Goal: Communication & Community: Answer question/provide support

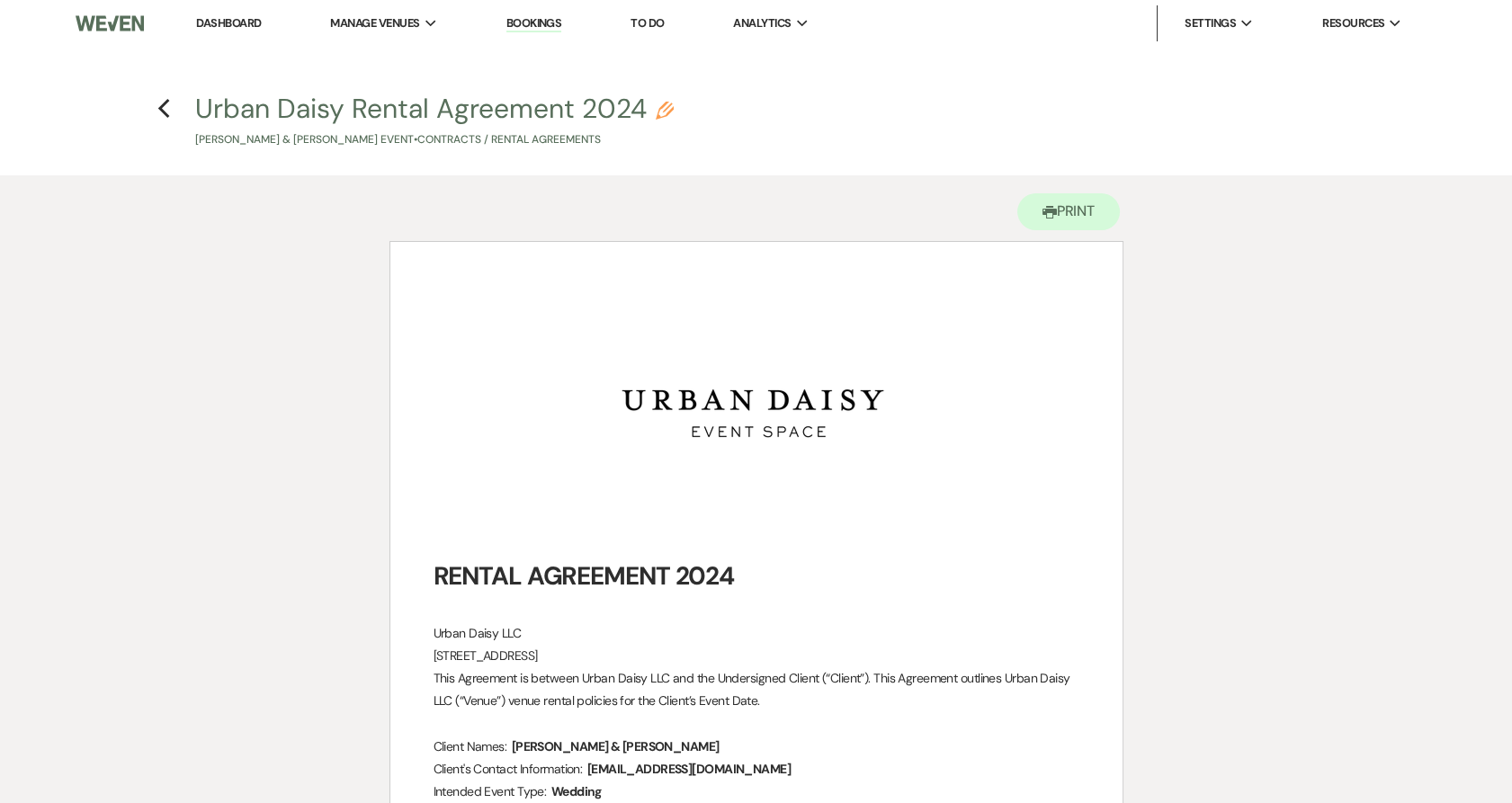
click at [0, 0] on link "Urban Daisy Events" at bounding box center [0, 0] width 0 height 0
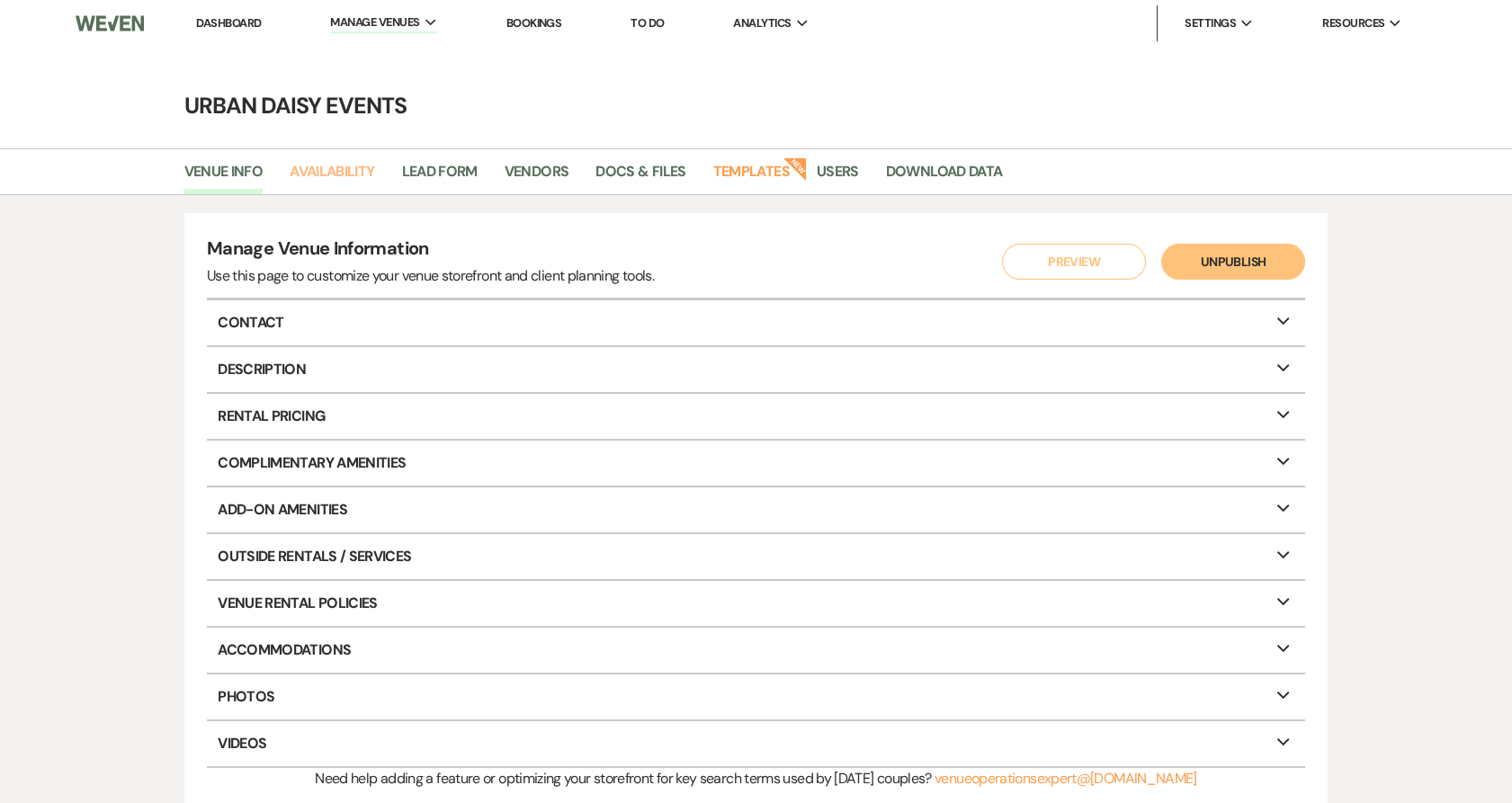
click at [357, 181] on link "Availability" at bounding box center [332, 177] width 84 height 34
select select "2"
select select "2026"
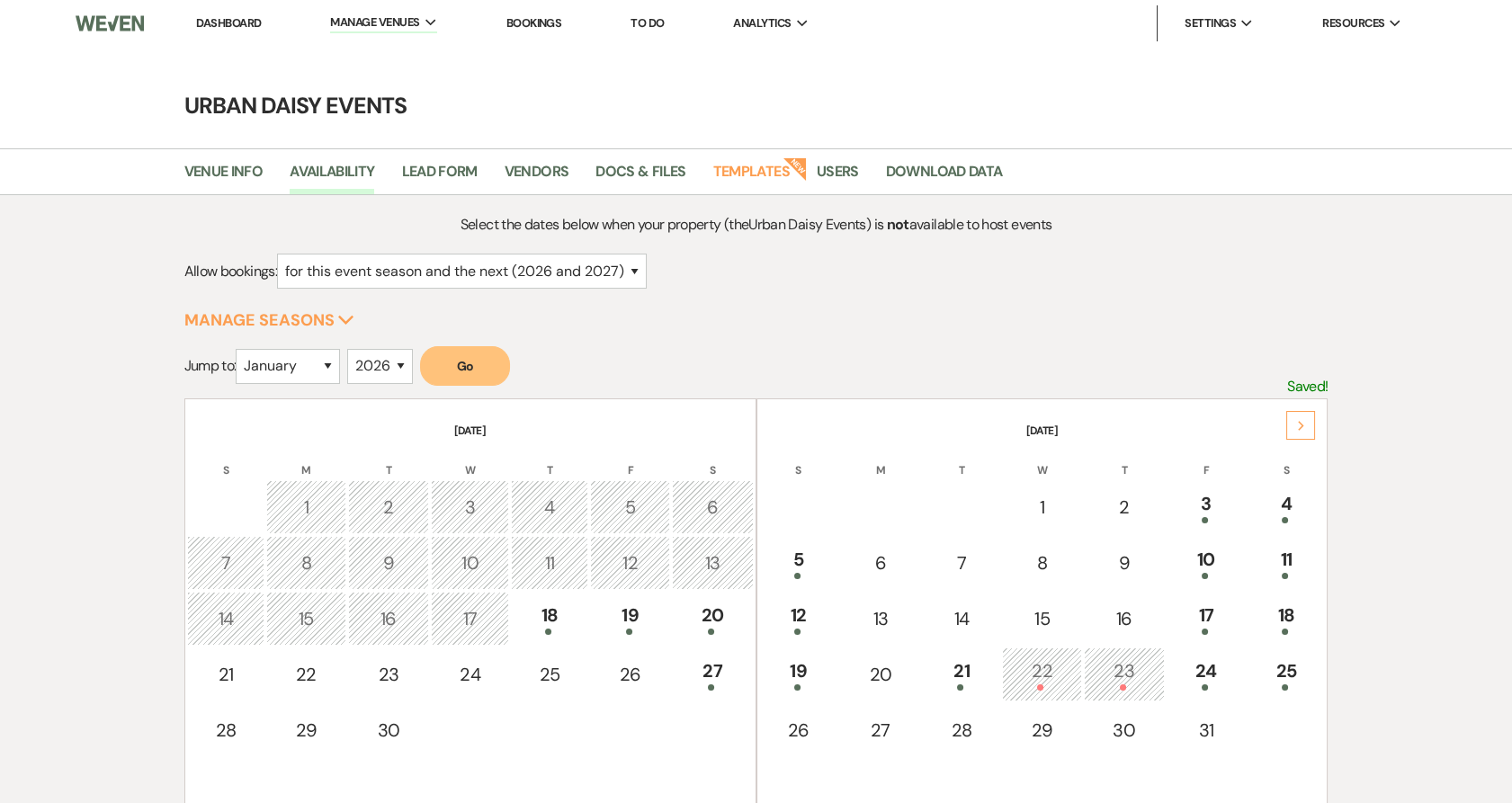
click at [230, 19] on link "Dashboard" at bounding box center [229, 23] width 65 height 16
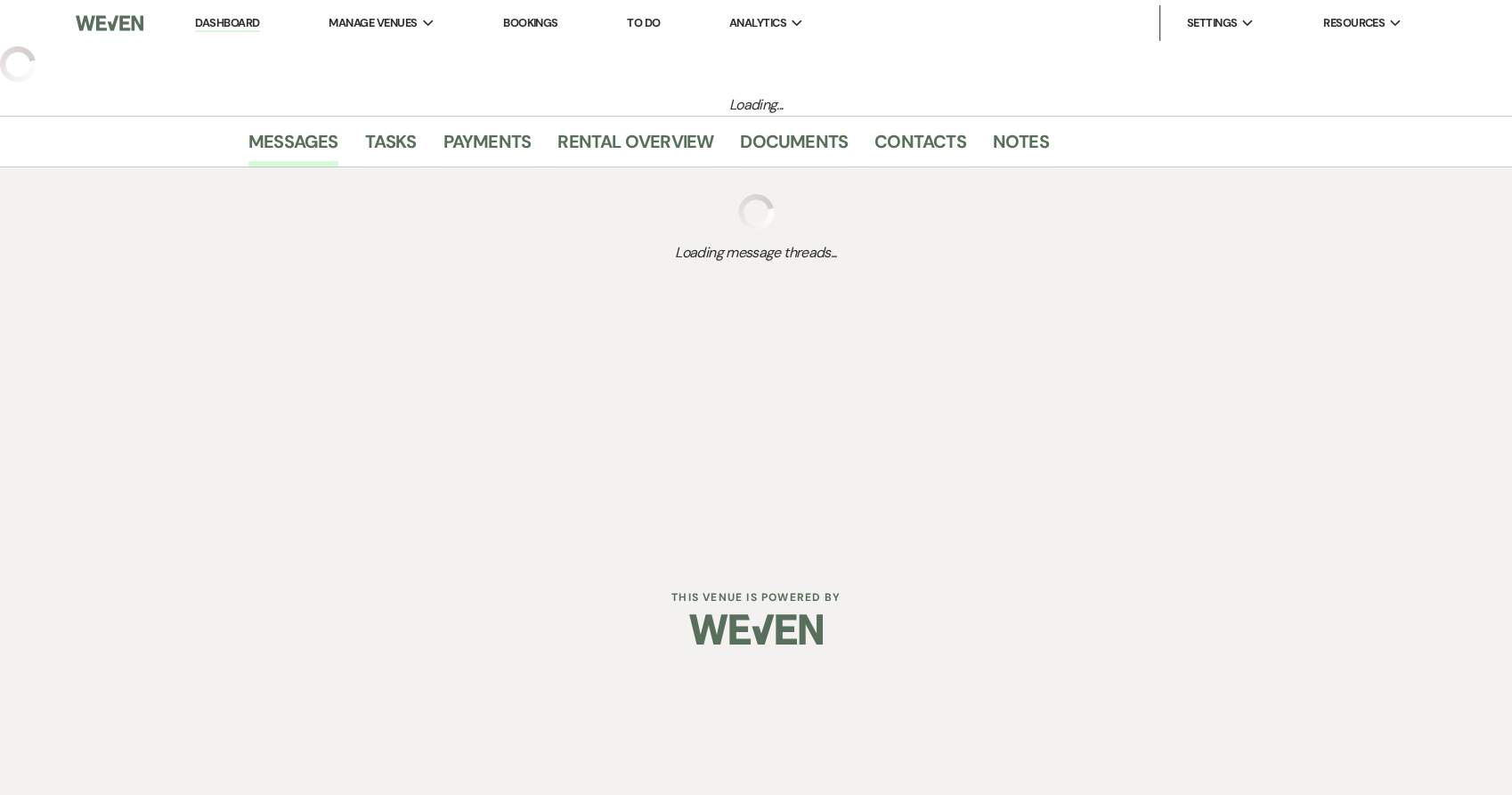
select select "5"
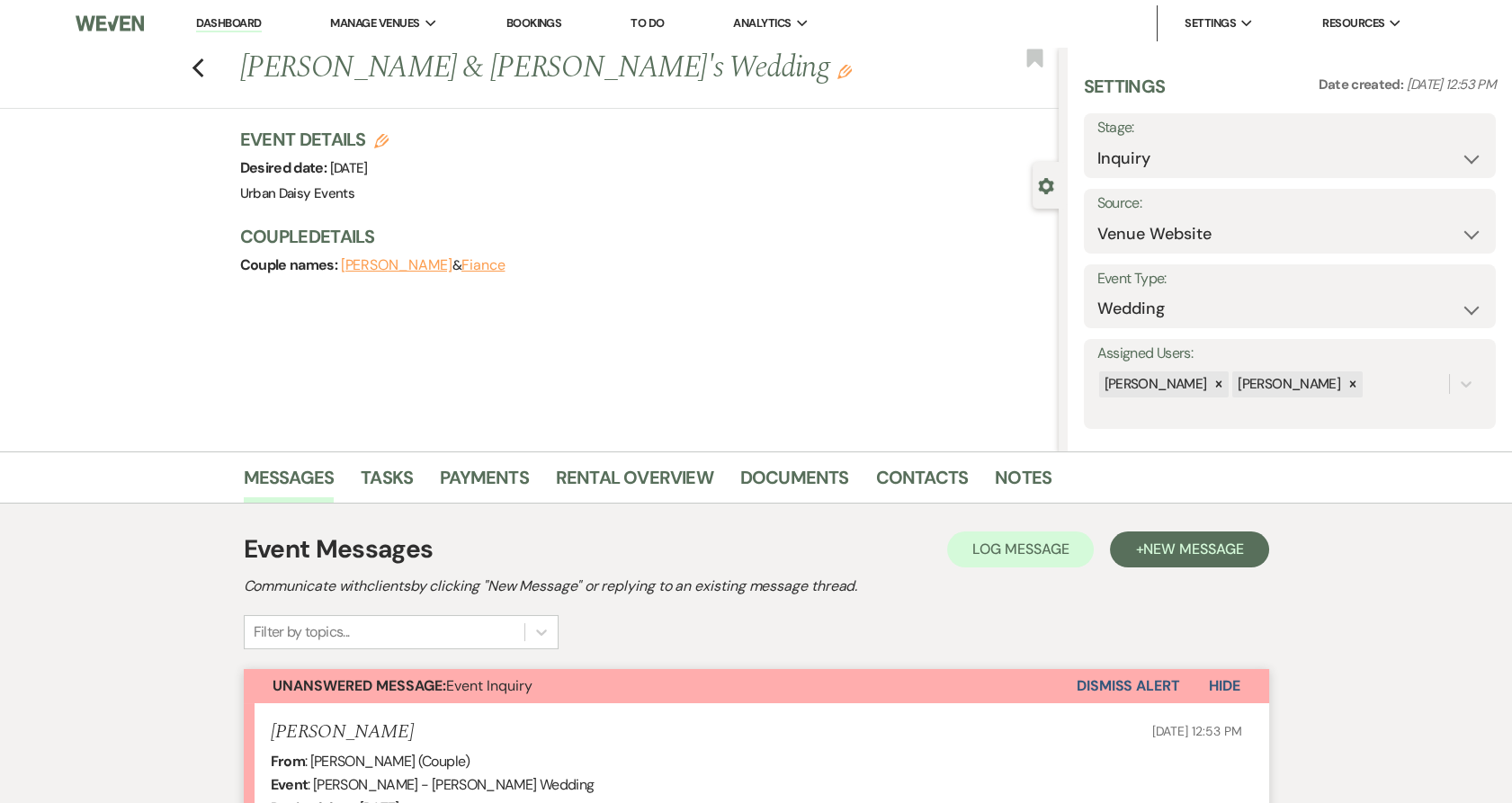
scroll to position [433, 0]
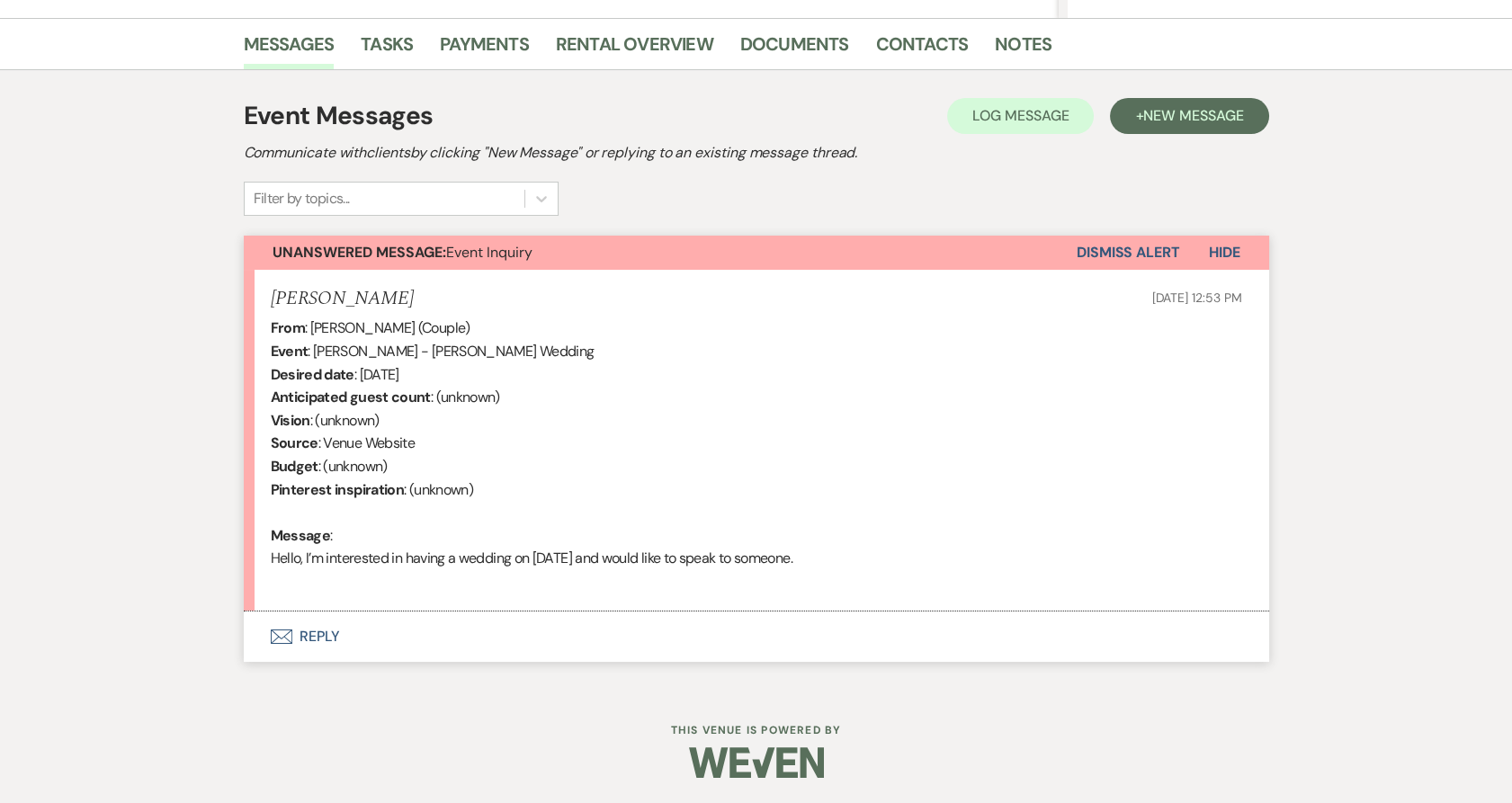
click at [488, 593] on li "Zainab - Abdi Sep 17, 2025, 12:53 PM From : Zainab - Abdi (Couple) Event : Zain…" at bounding box center [756, 441] width 1026 height 343
click at [311, 634] on button "Envelope Reply" at bounding box center [756, 636] width 1026 height 50
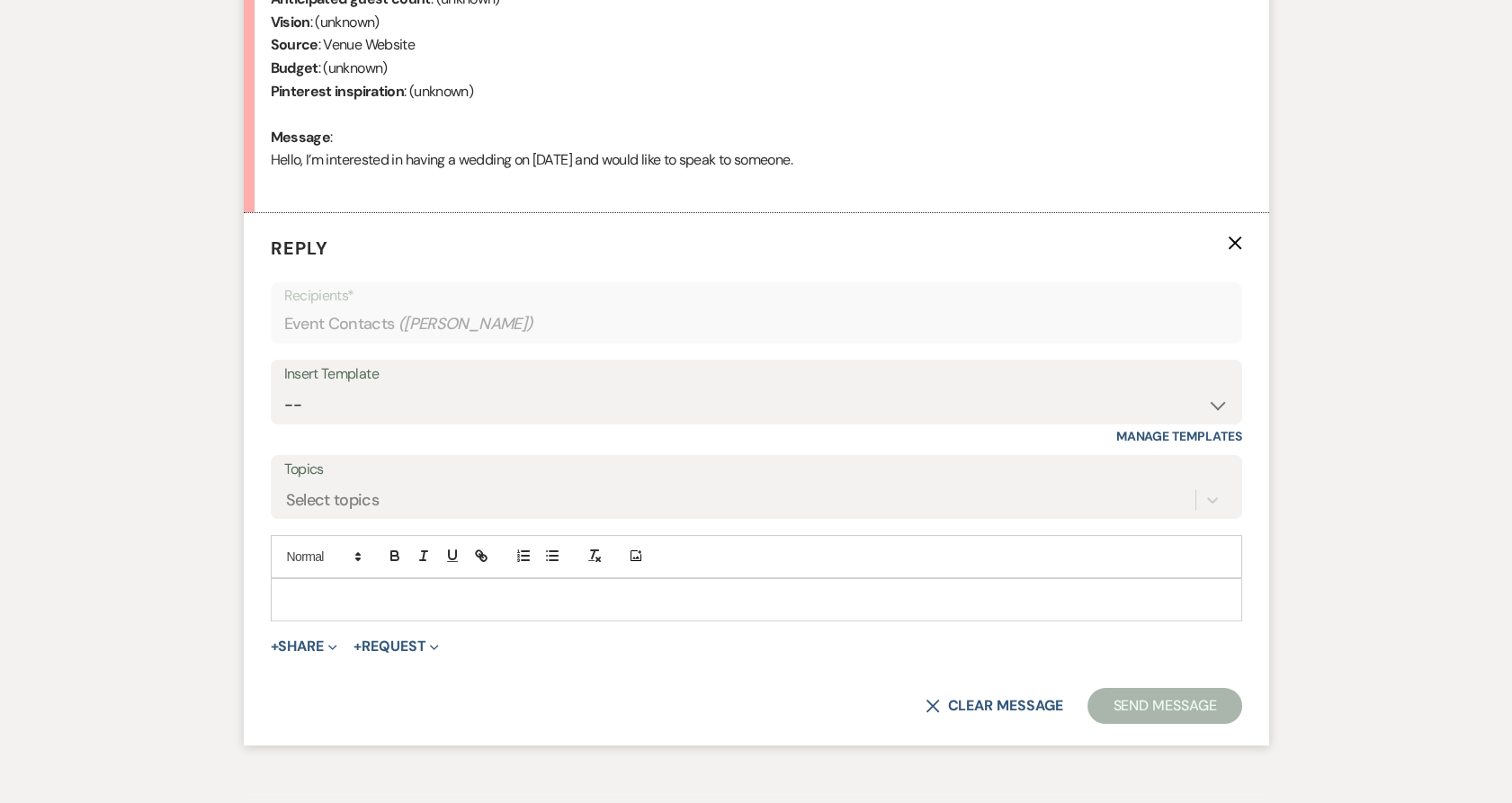
scroll to position [843, 0]
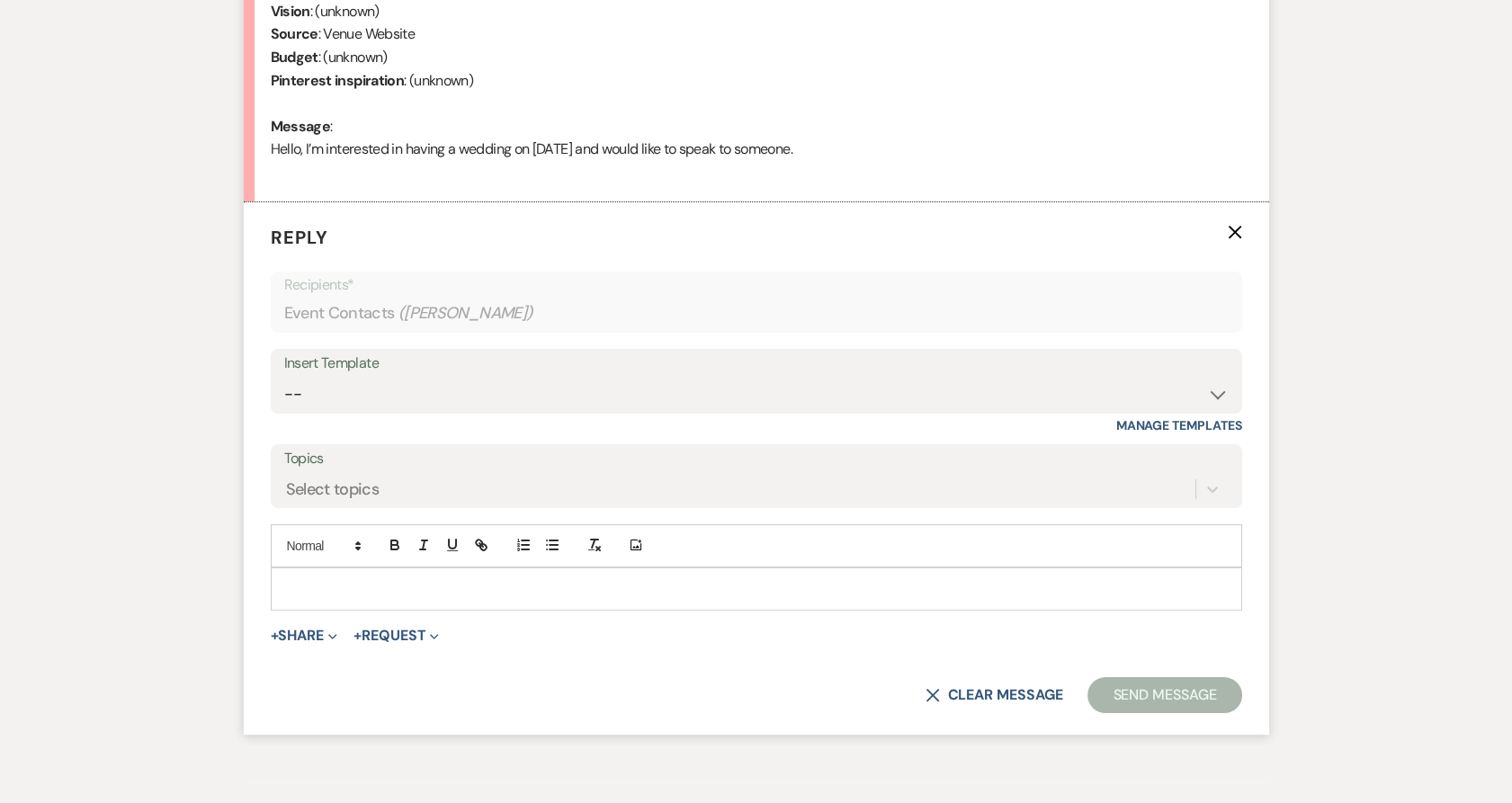
click at [332, 573] on div at bounding box center [756, 589] width 970 height 42
click at [319, 583] on p "Hello" at bounding box center [757, 588] width 943 height 19
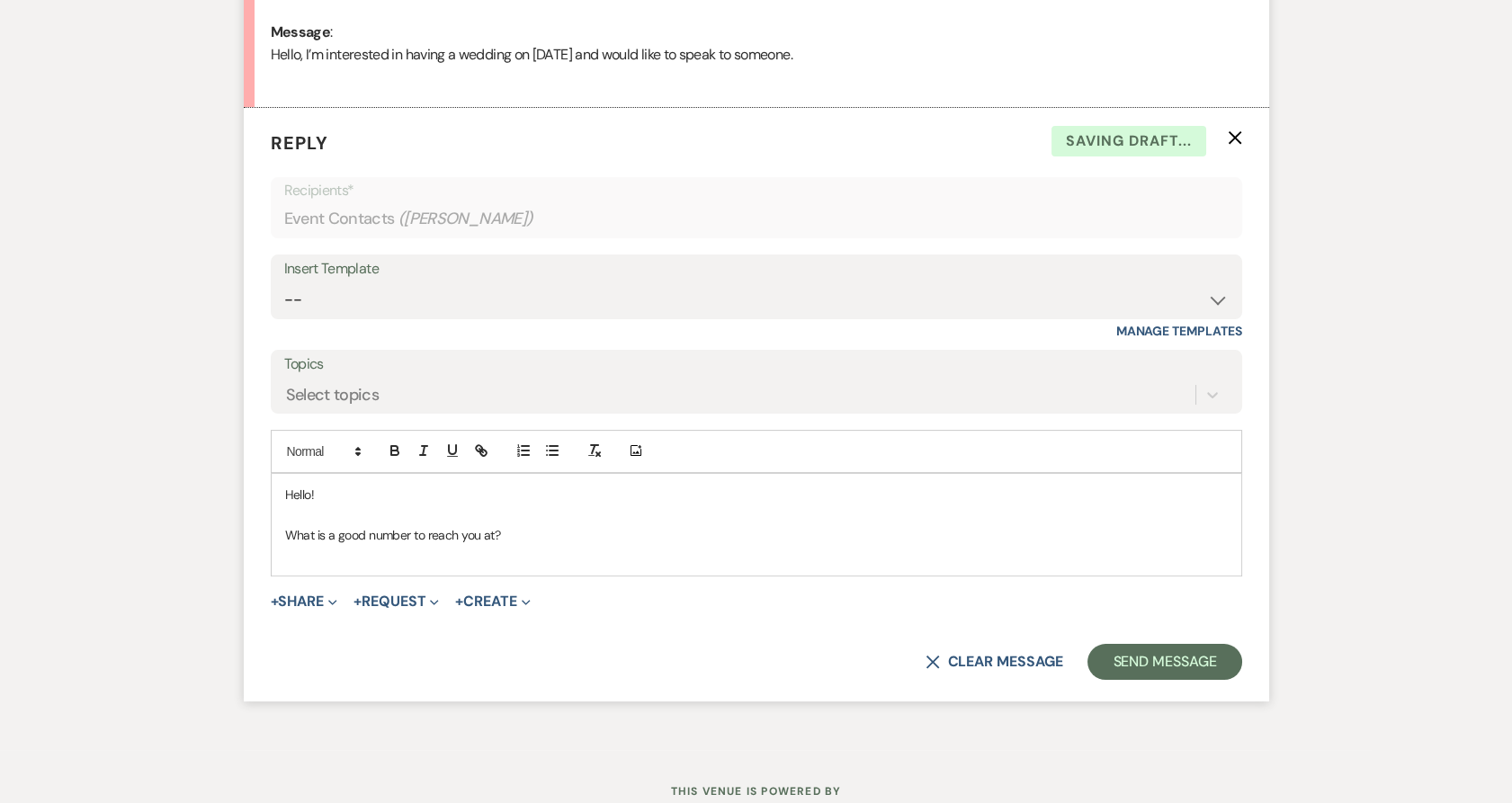
scroll to position [998, 0]
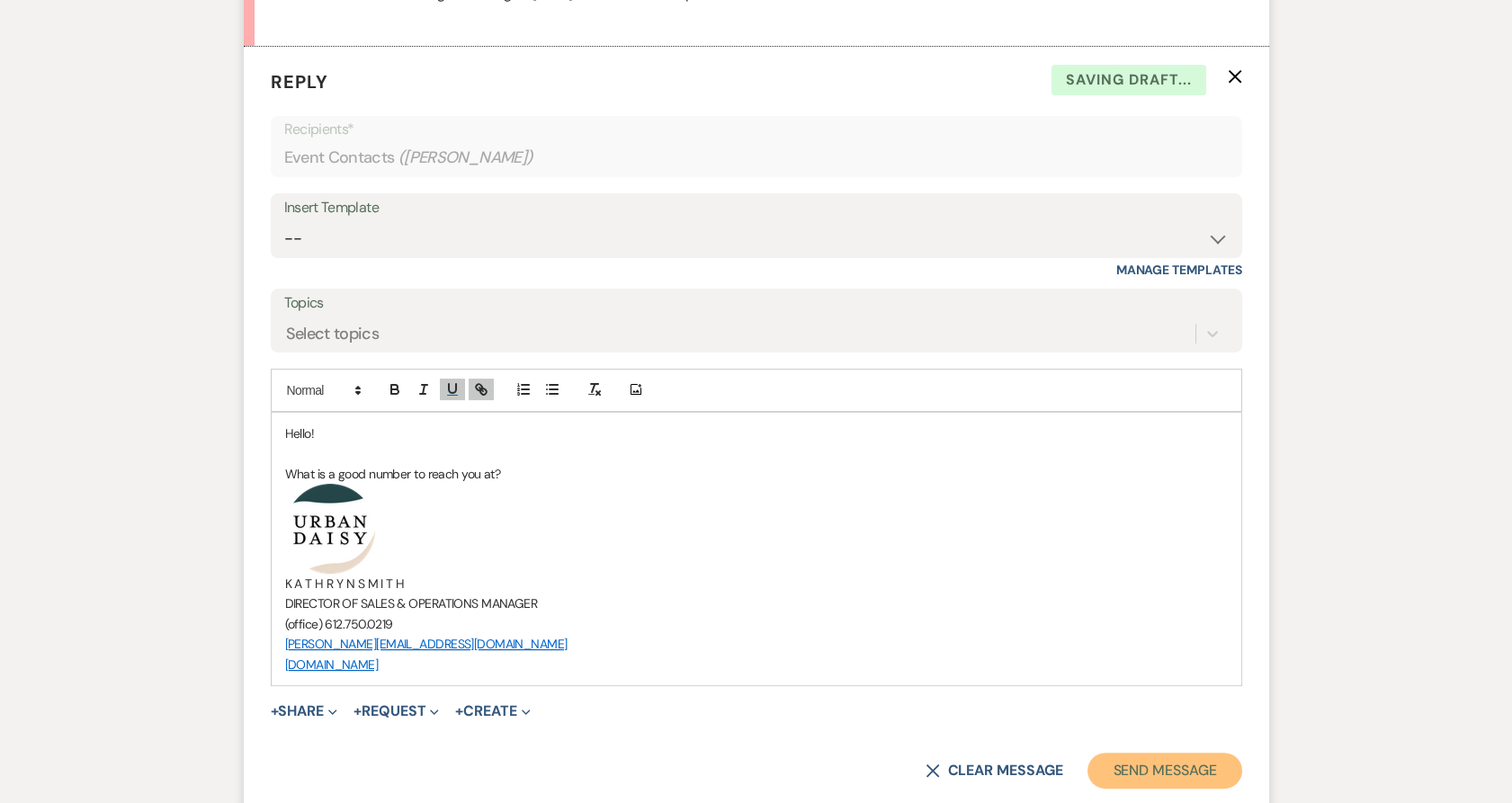
click at [1182, 770] on button "Send Message" at bounding box center [1165, 771] width 154 height 36
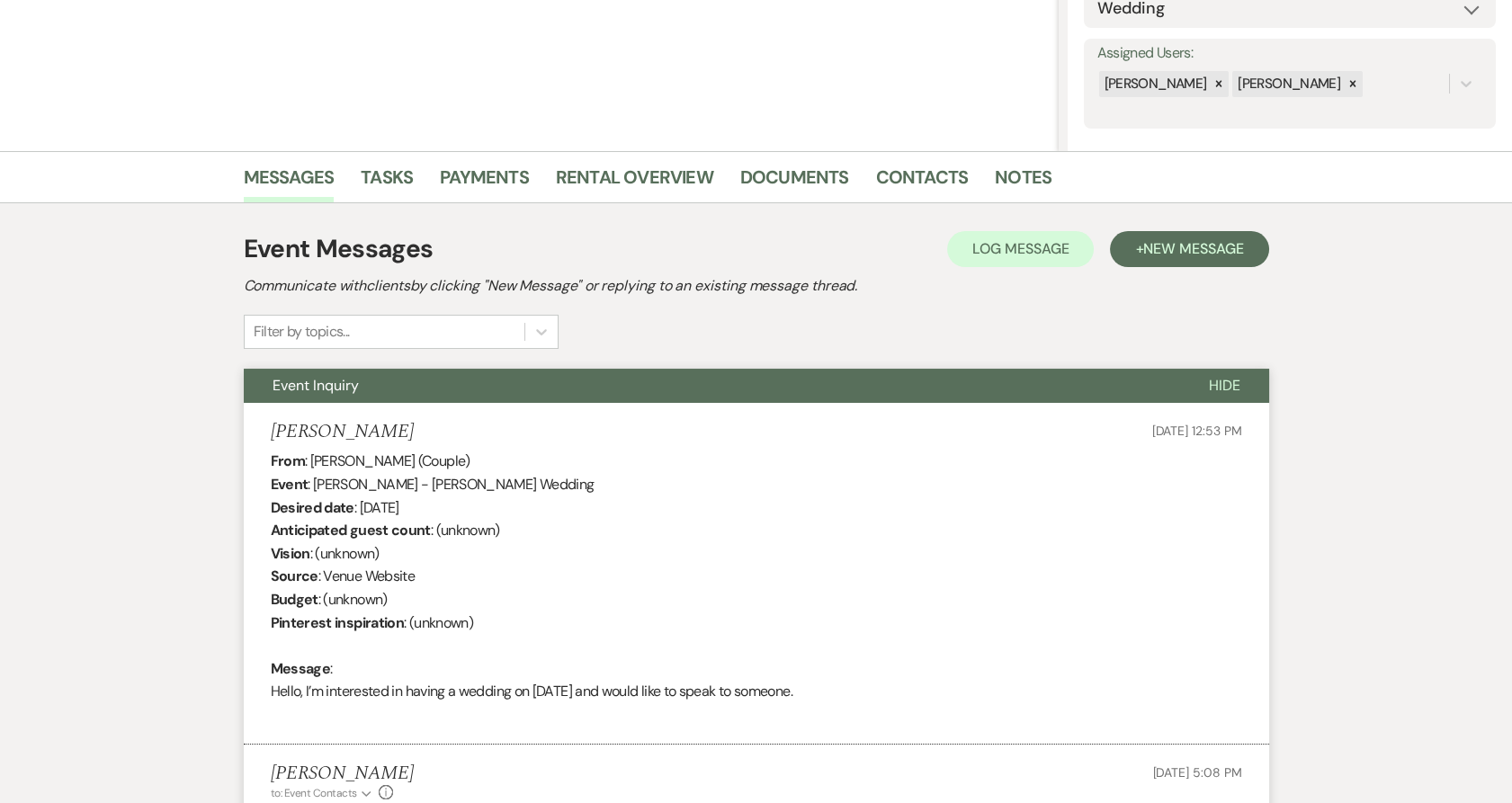
scroll to position [0, 0]
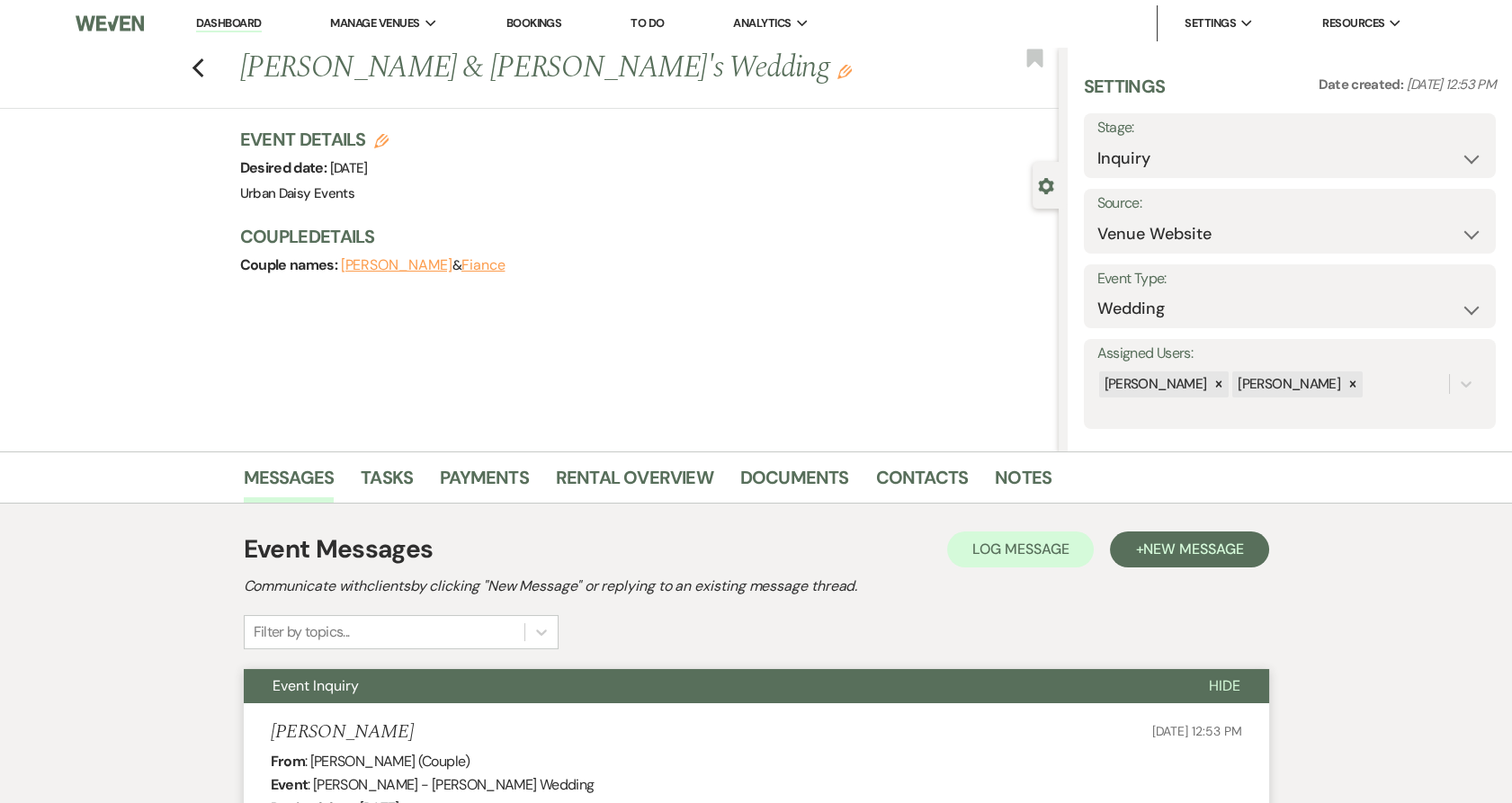
click at [237, 31] on link "Dashboard" at bounding box center [229, 24] width 65 height 17
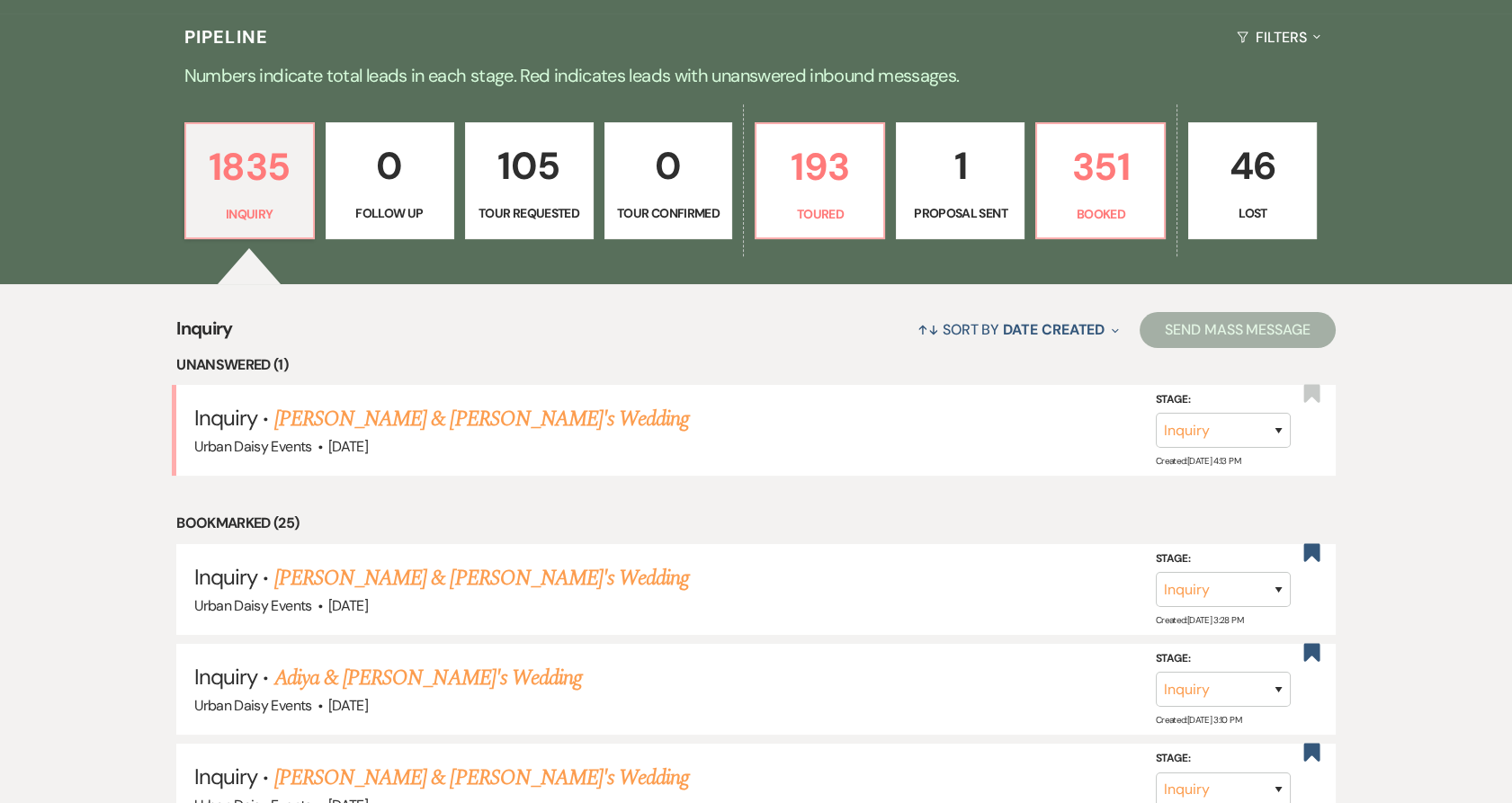
scroll to position [432, 0]
click at [309, 412] on link "Jamie Kozelka & Fiance's Wedding" at bounding box center [482, 419] width 416 height 32
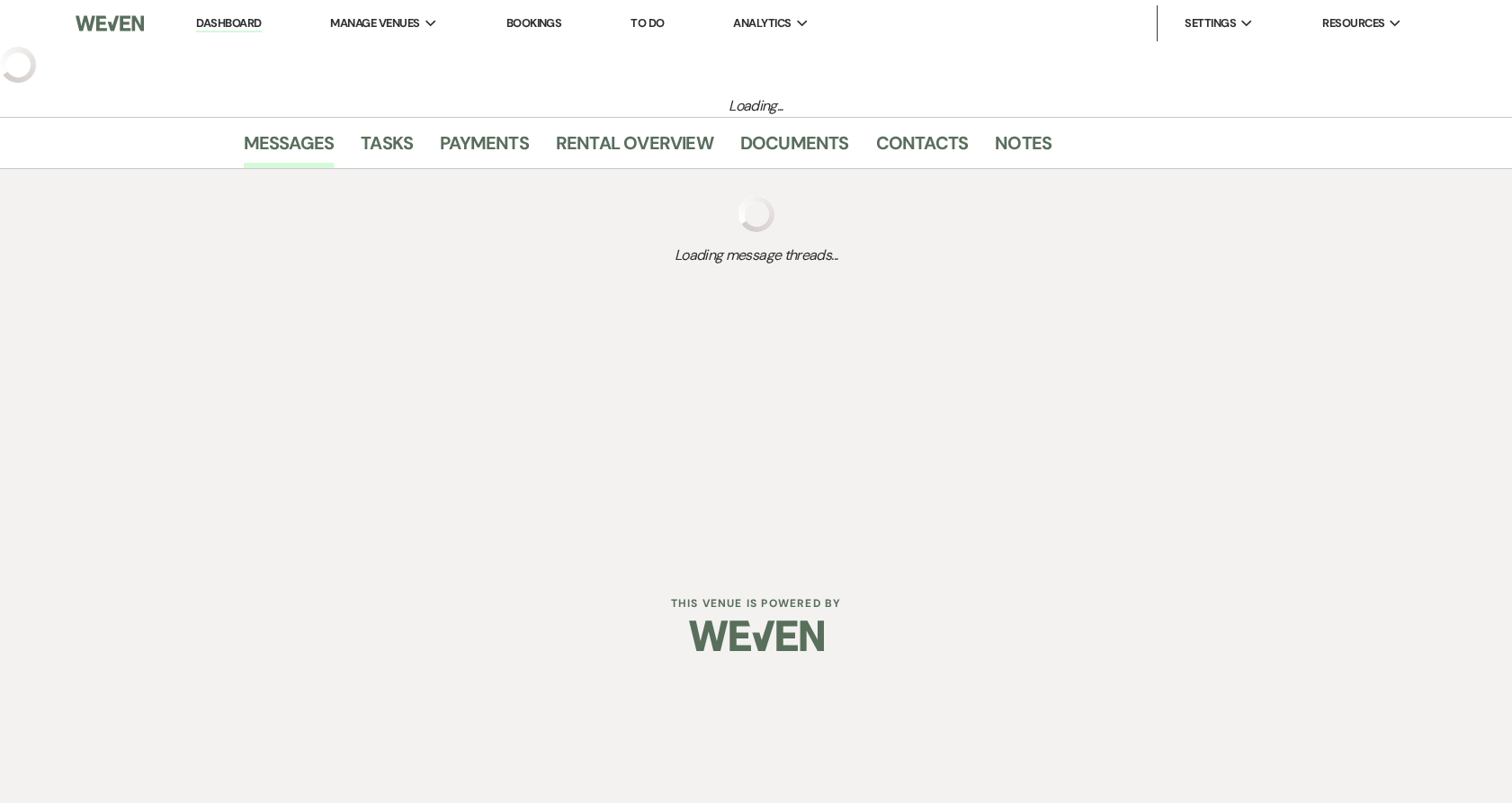
select select "5"
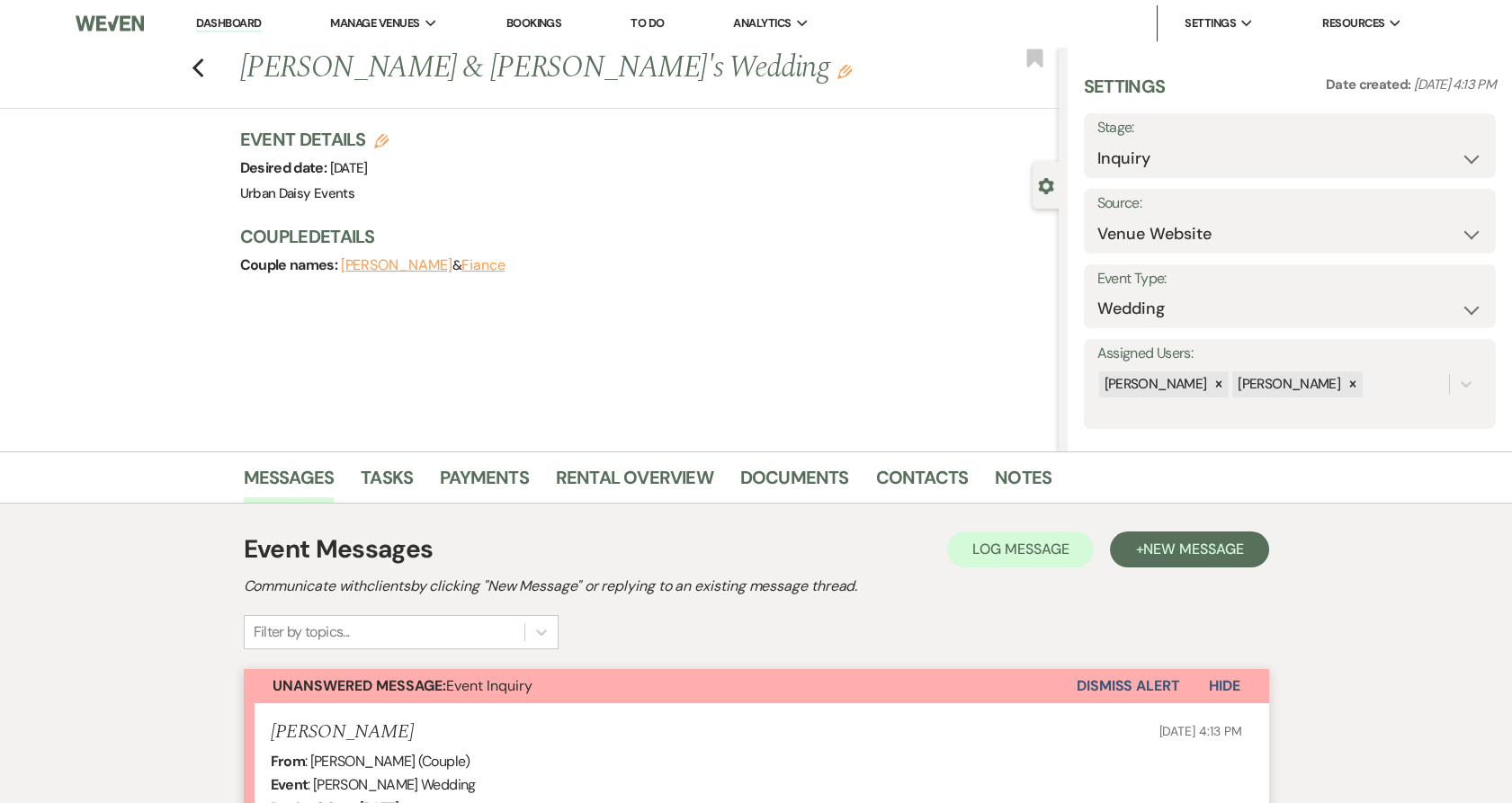
scroll to position [457, 0]
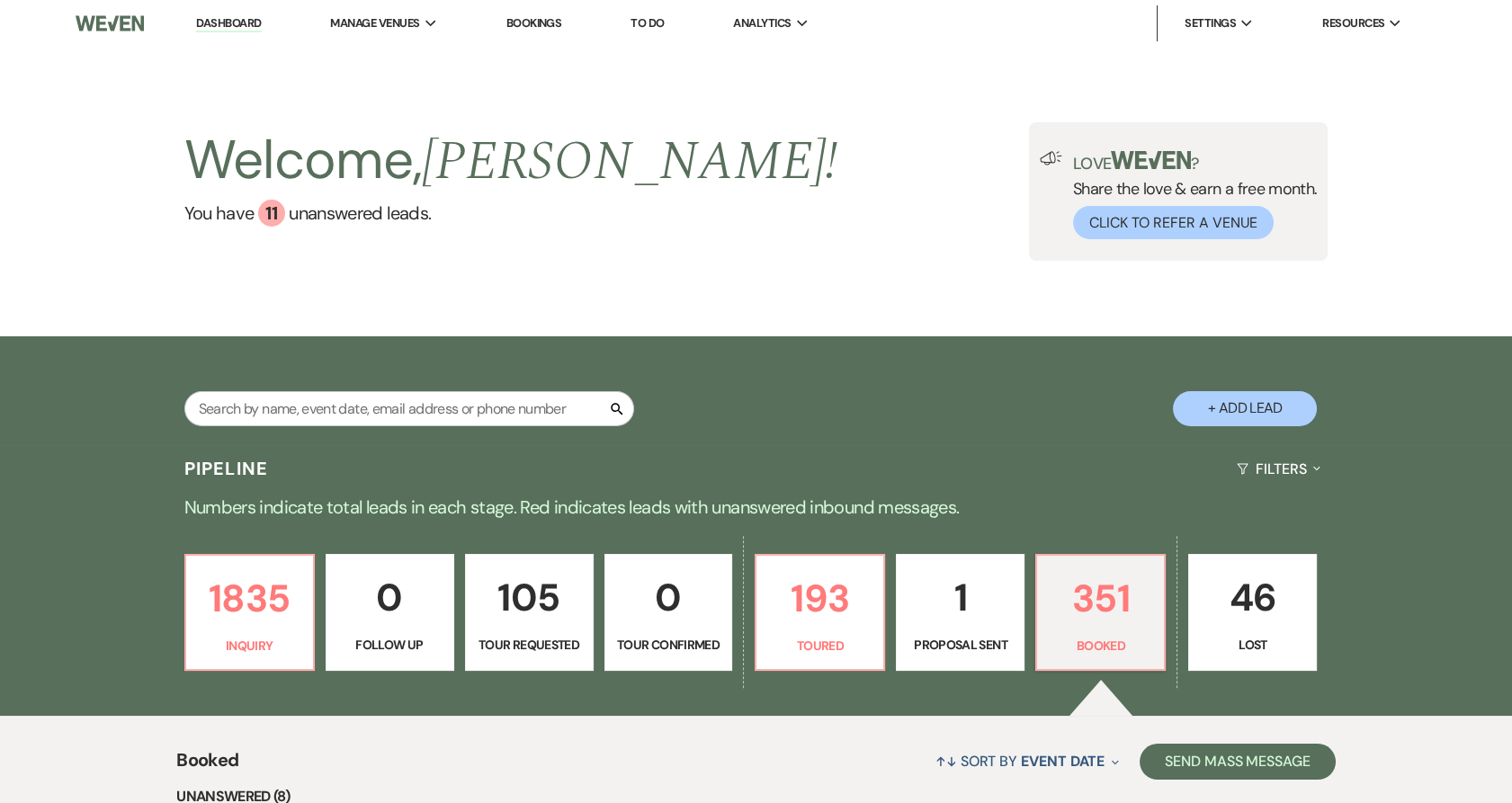
click at [0, 0] on link "Urban Daisy Events" at bounding box center [0, 0] width 0 height 0
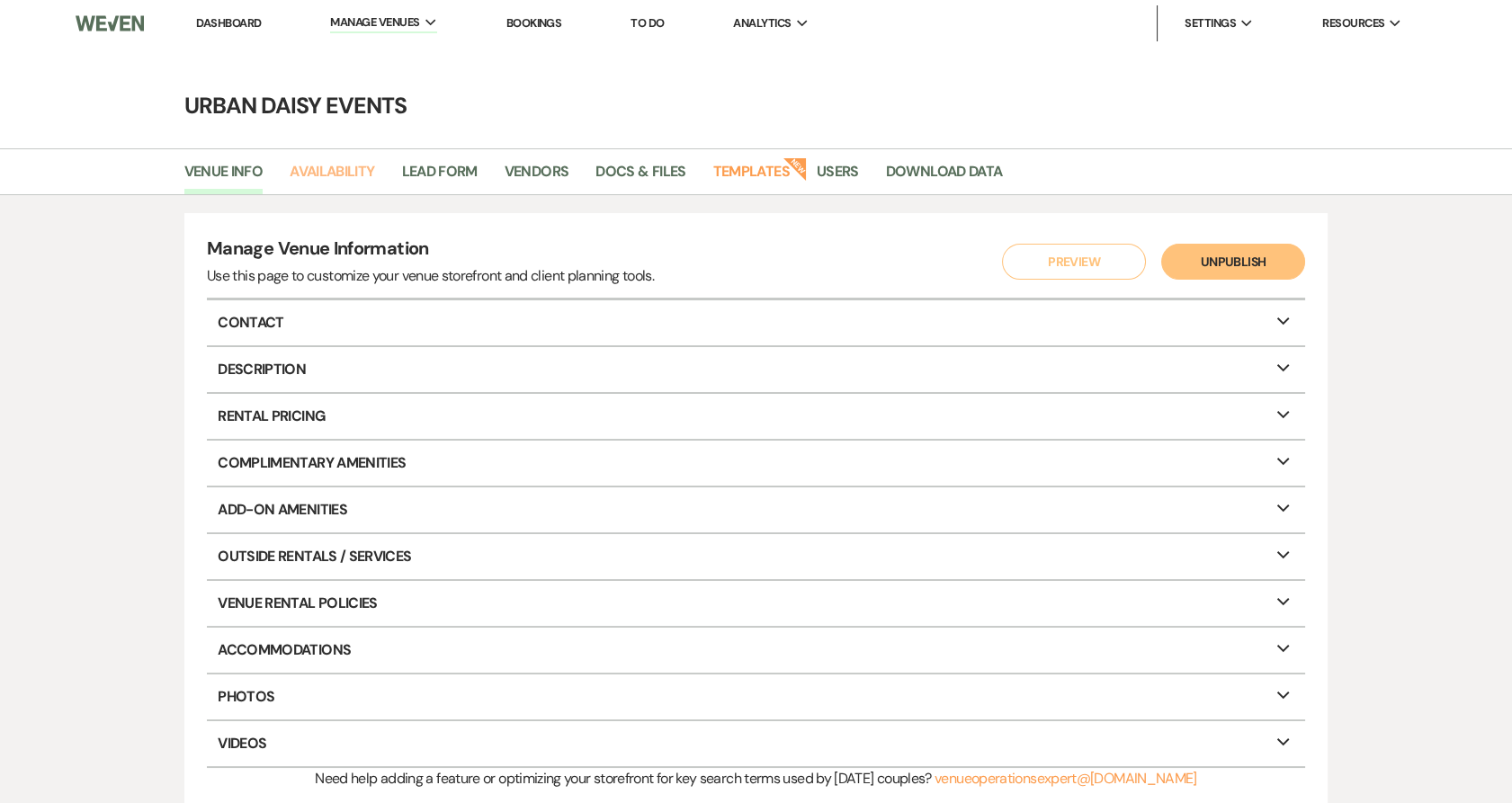
click at [328, 175] on link "Availability" at bounding box center [332, 177] width 84 height 34
select select "2"
select select "2026"
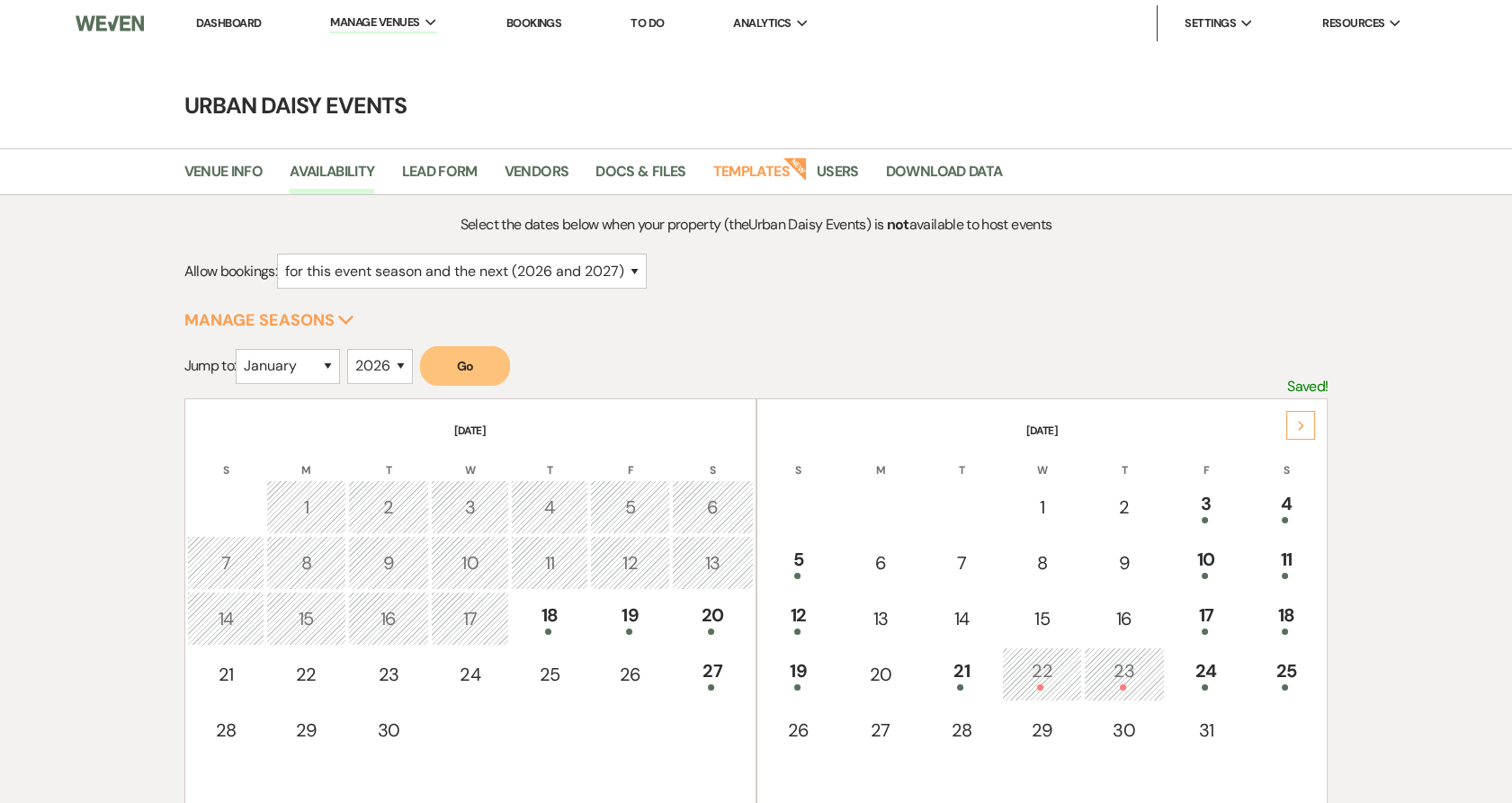
click at [1299, 421] on icon "Next" at bounding box center [1302, 426] width 9 height 11
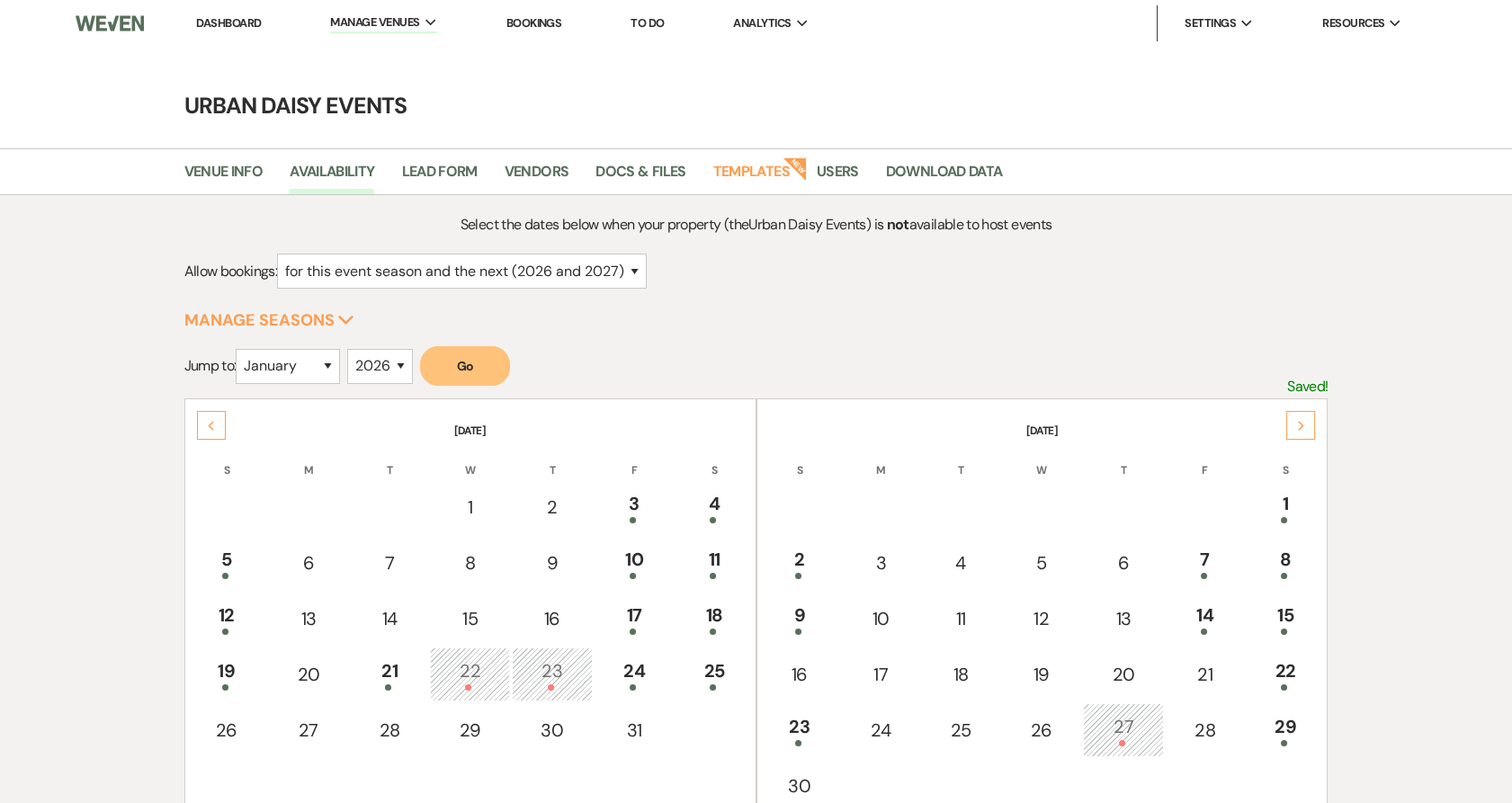
click at [1299, 421] on icon "Next" at bounding box center [1302, 426] width 9 height 11
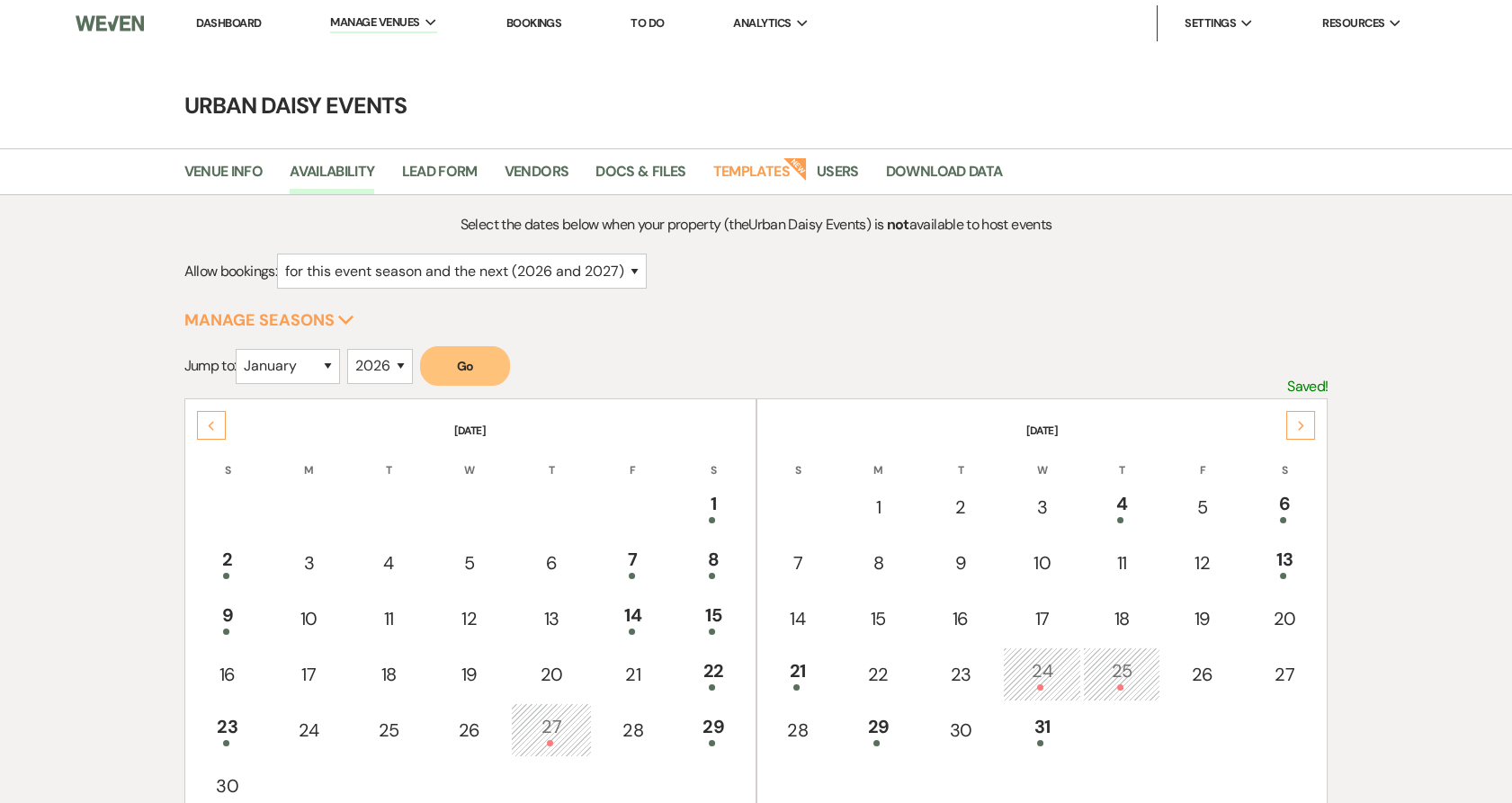
click at [679, 513] on td "1" at bounding box center [713, 507] width 80 height 54
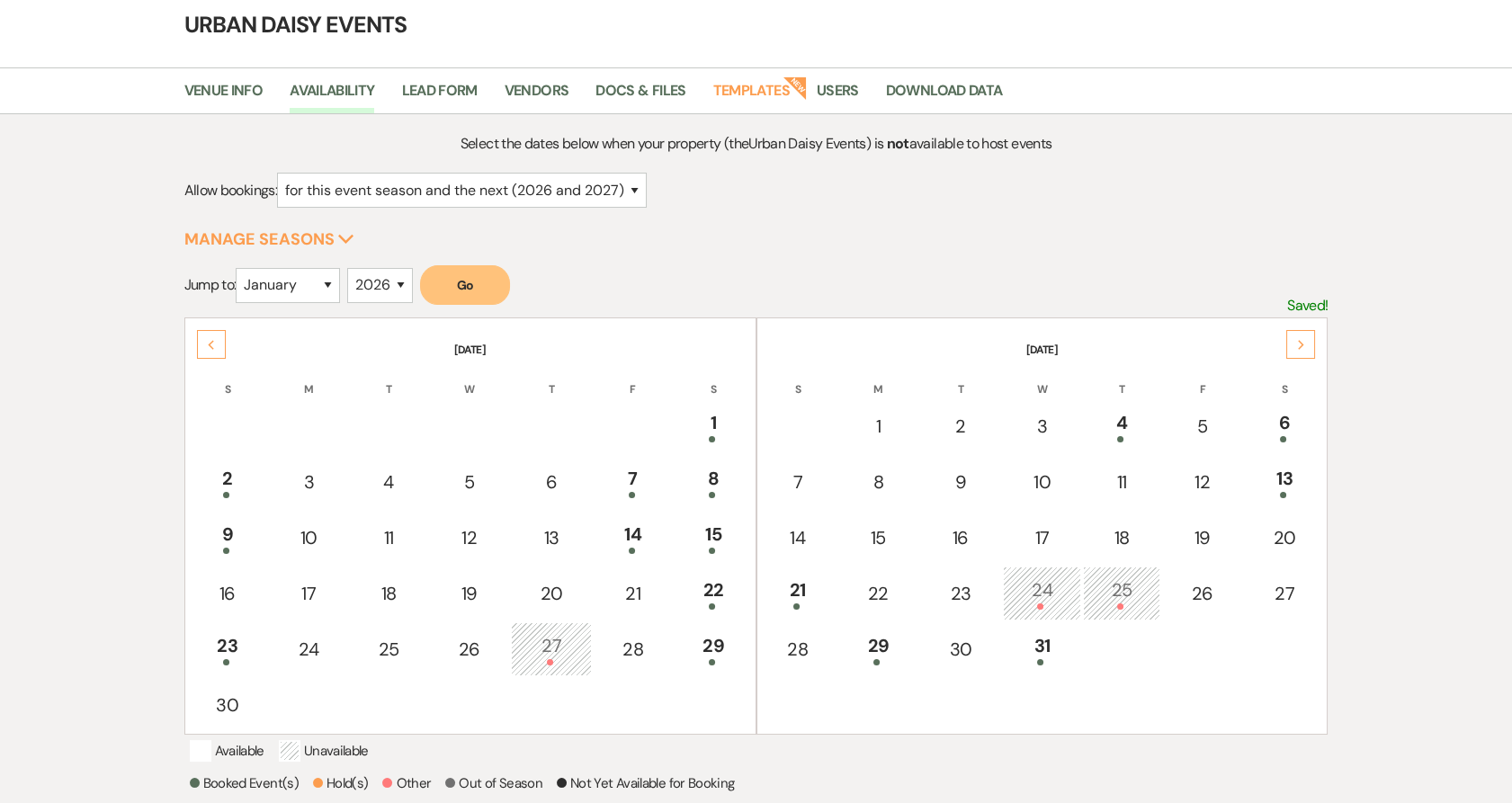
scroll to position [289, 0]
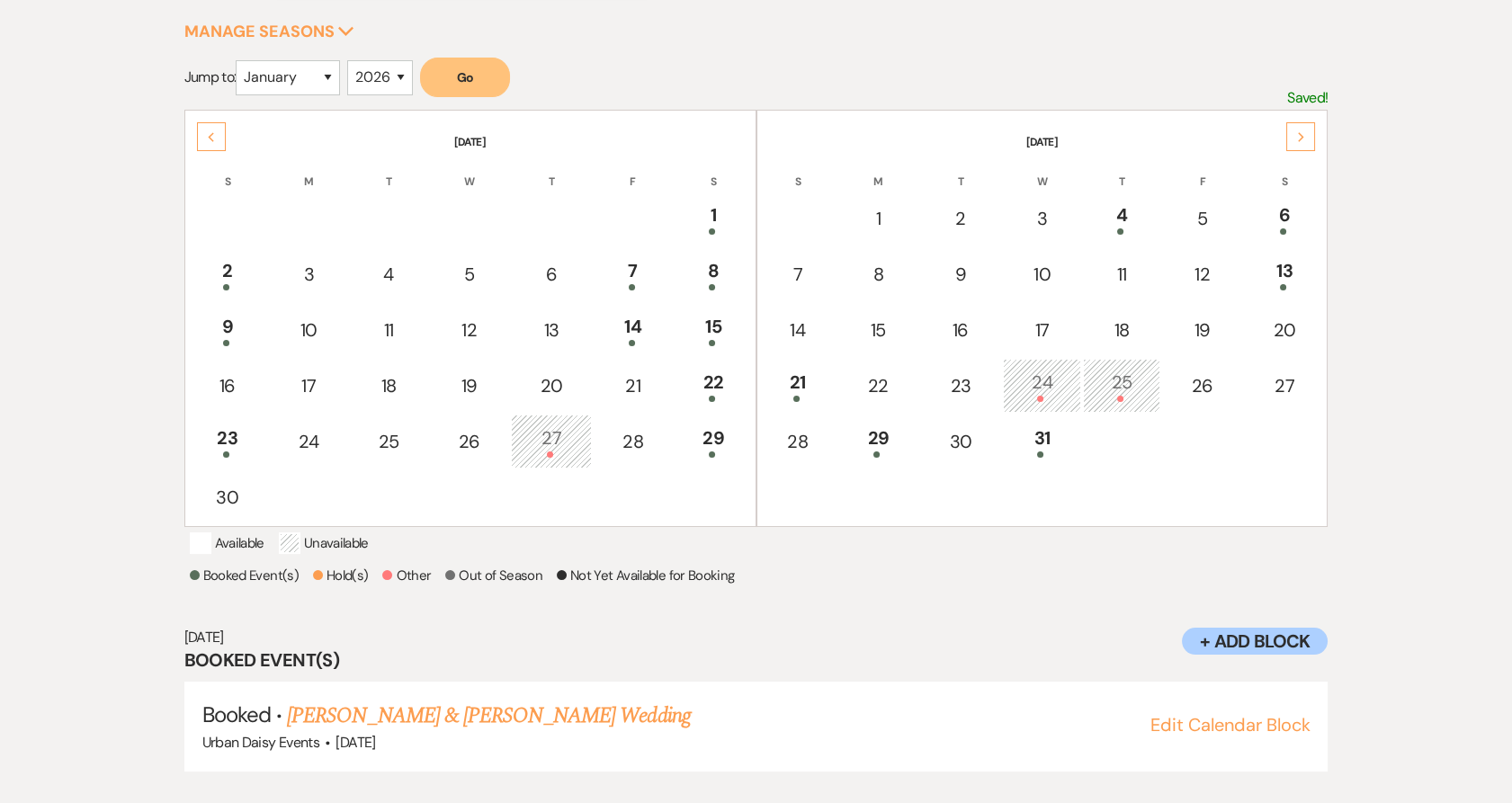
click at [482, 719] on link "[PERSON_NAME] & [PERSON_NAME] Wedding" at bounding box center [488, 715] width 403 height 32
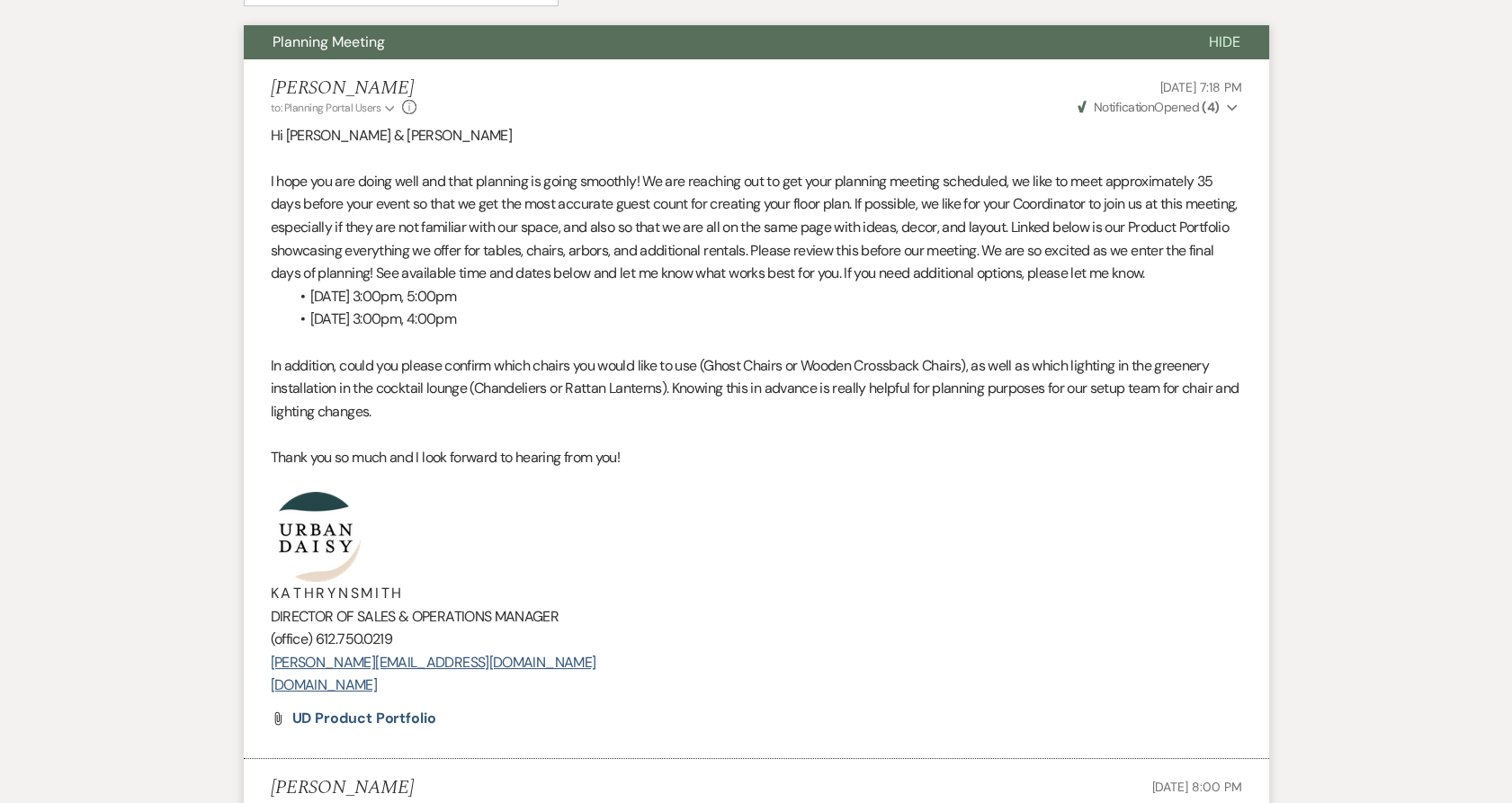
drag, startPoint x: 475, startPoint y: 676, endPoint x: 233, endPoint y: 539, distance: 278.1
copy div "K A T H R Y N S M I T H DIRECTOR OF SALES & OPERATIONS MANAGER (office) 612.750…"
